Goal: Task Accomplishment & Management: Manage account settings

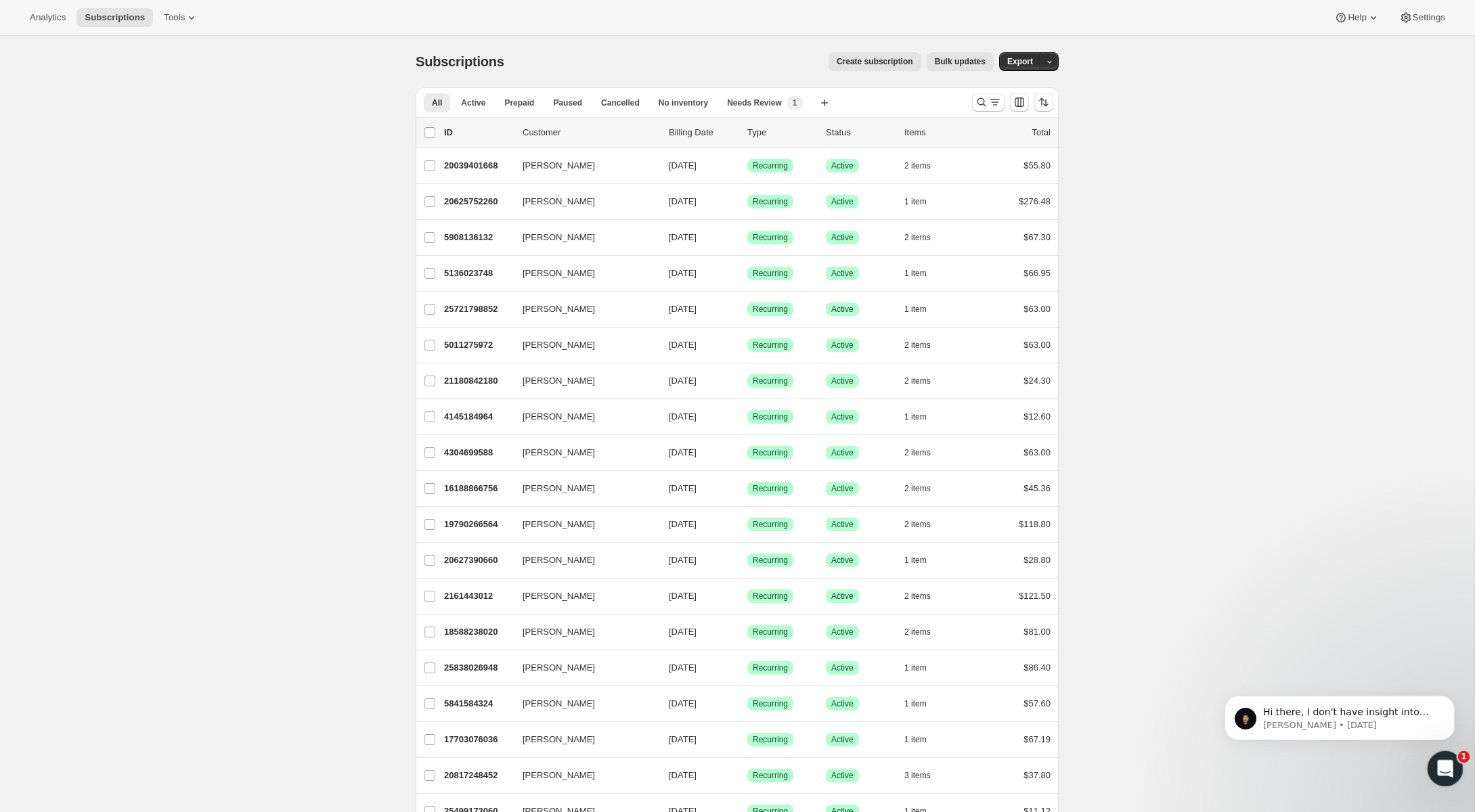
click at [1439, 761] on icon "Open Intercom Messenger" at bounding box center [1444, 767] width 22 height 22
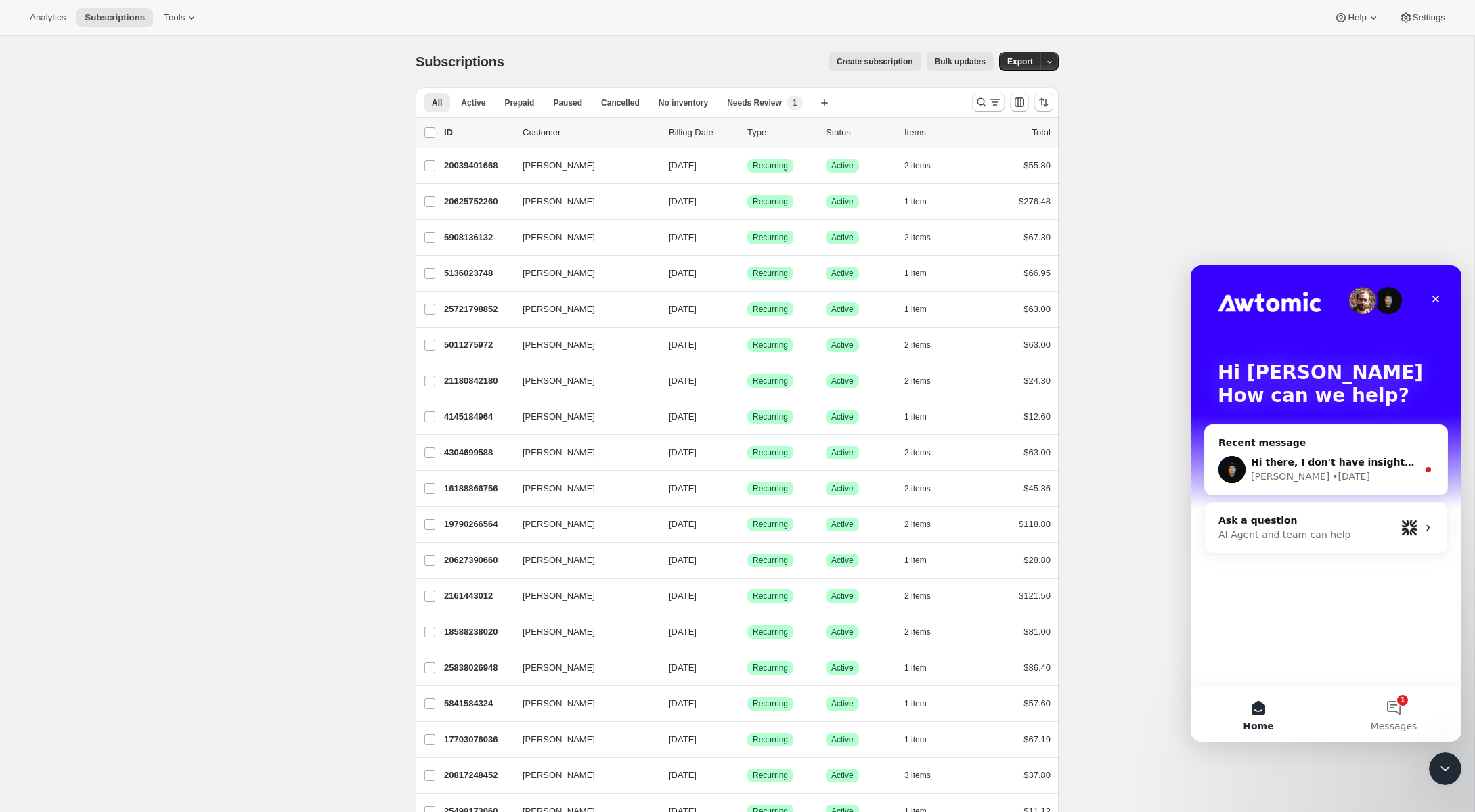
drag, startPoint x: 1103, startPoint y: 162, endPoint x: 1027, endPoint y: 116, distance: 88.8
click at [983, 106] on icon "Search and filter results" at bounding box center [981, 102] width 13 height 13
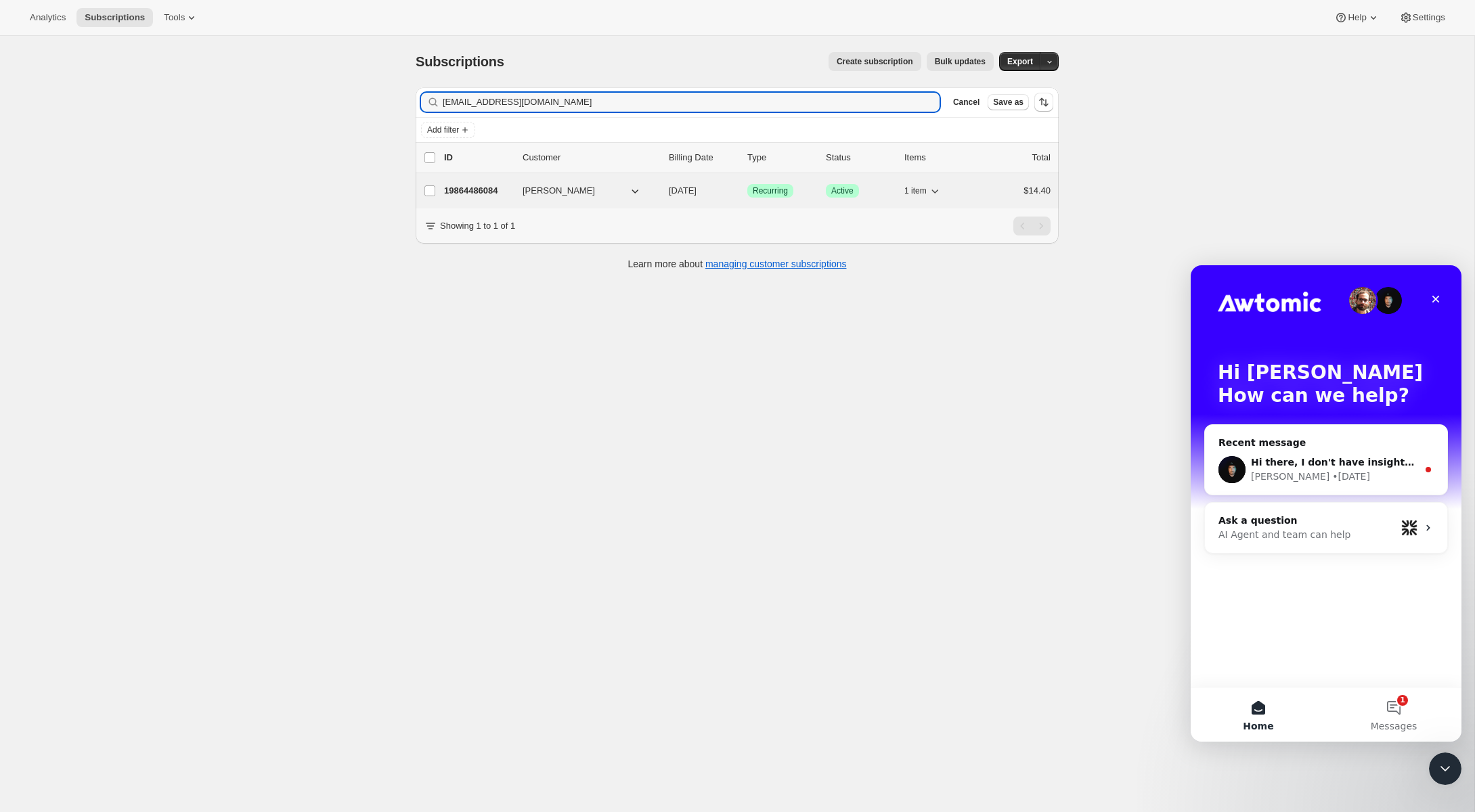
type input "[EMAIL_ADDRESS][DOMAIN_NAME]"
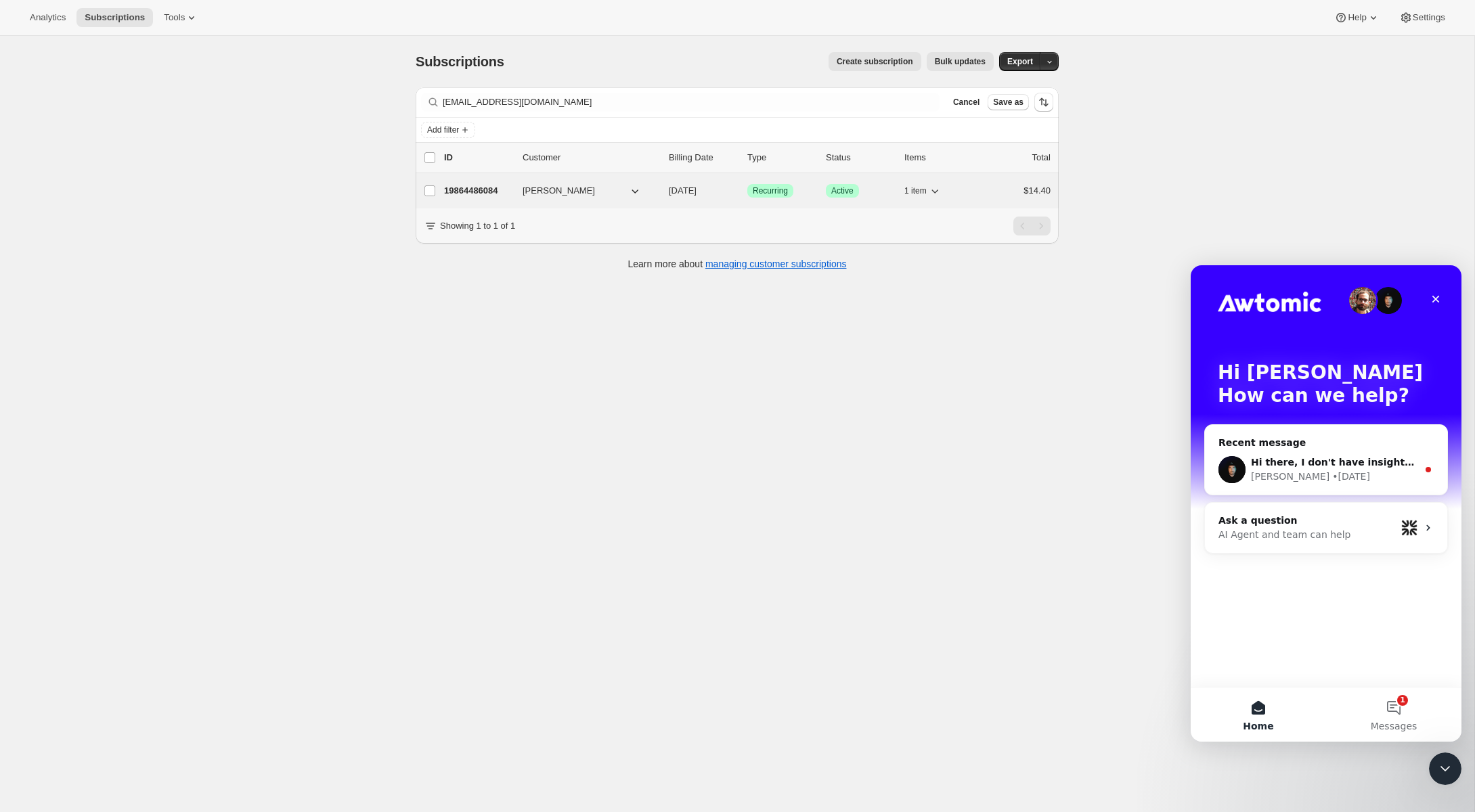
click at [550, 187] on span "[PERSON_NAME]" at bounding box center [559, 190] width 73 height 13
click at [488, 188] on p "19864486084" at bounding box center [478, 190] width 68 height 13
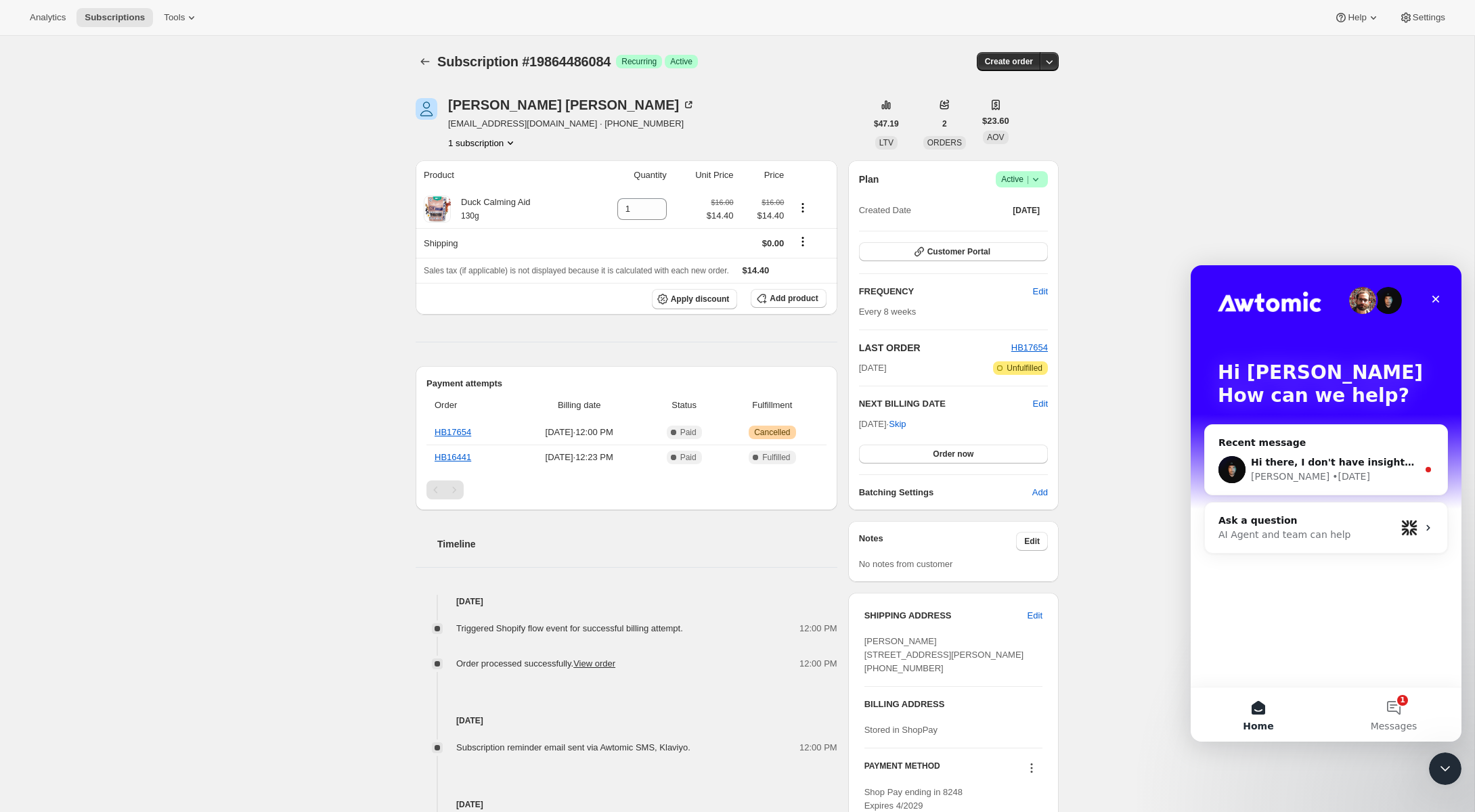
click at [1045, 181] on span "Success Active |" at bounding box center [1022, 179] width 52 height 16
click at [1041, 233] on span "Cancel subscription" at bounding box center [1019, 228] width 77 height 13
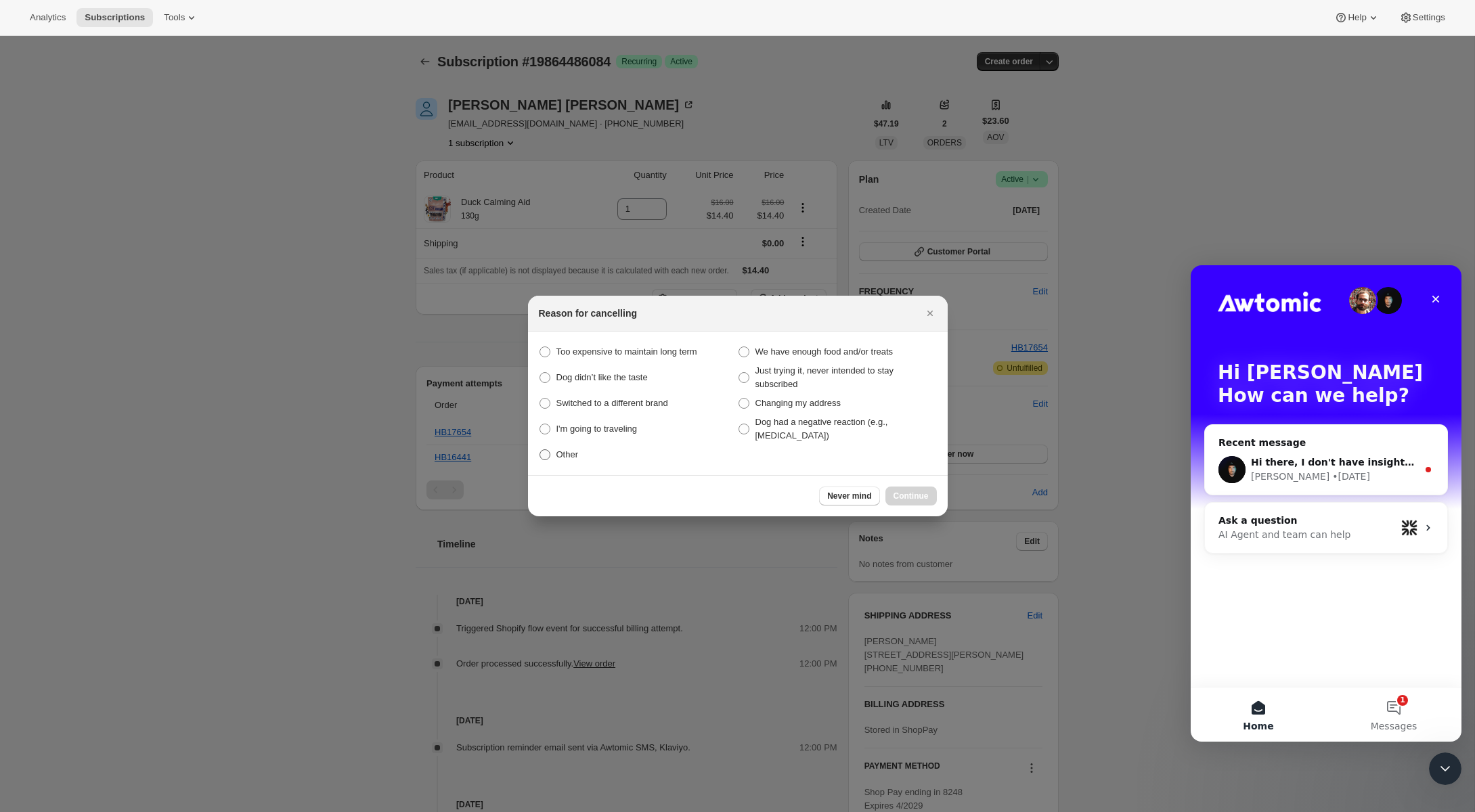
click at [564, 457] on span "Other" at bounding box center [568, 454] width 22 height 10
click at [540, 450] on input "Other" at bounding box center [540, 450] width 1 height 1
radio input "true"
click at [908, 493] on span "Continue" at bounding box center [911, 496] width 35 height 11
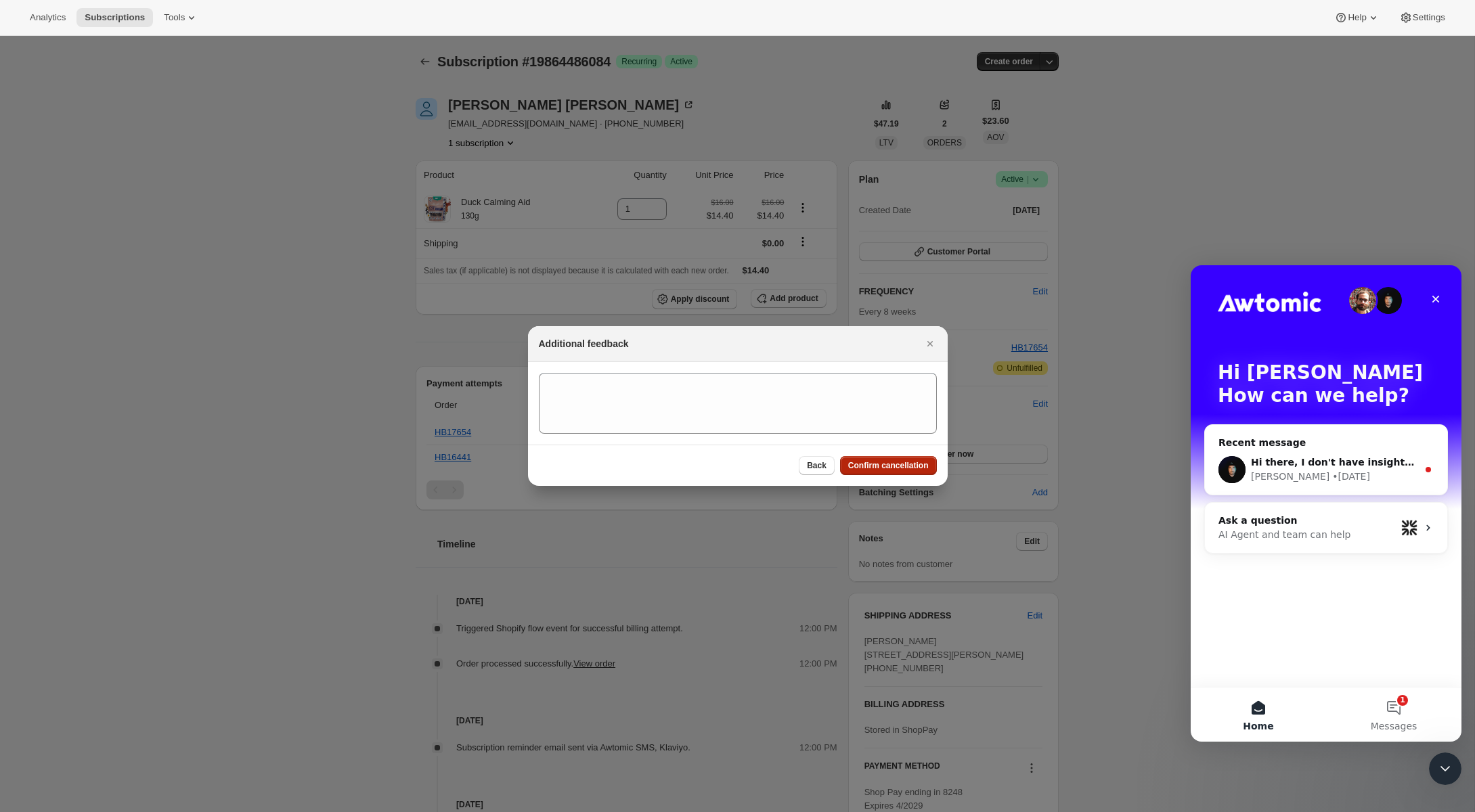
click at [911, 465] on span "Confirm cancellation" at bounding box center [888, 466] width 81 height 11
